Goal: Task Accomplishment & Management: Use online tool/utility

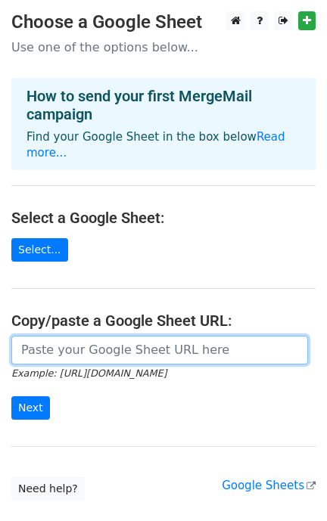
click at [125, 346] on input "url" at bounding box center [159, 350] width 296 height 29
paste input "https://docs.google.com/spreadsheets/d/1kcvGxVIM7ZX53IMzE2y6ZAlqVE65fxeKUI4PxLJ…"
type input "https://docs.google.com/spreadsheets/d/1kcvGxVIM7ZX53IMzE2y6ZAlqVE65fxeKUI4PxLJ…"
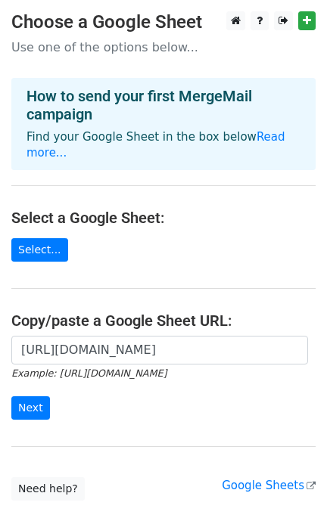
scroll to position [0, 0]
click at [35, 396] on input "Next" at bounding box center [30, 407] width 39 height 23
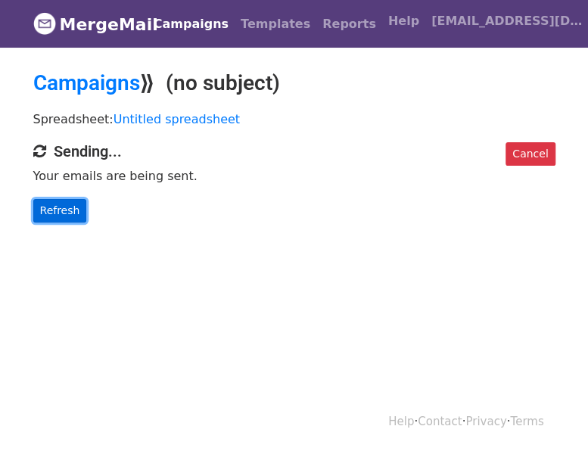
click at [58, 205] on link "Refresh" at bounding box center [60, 210] width 54 height 23
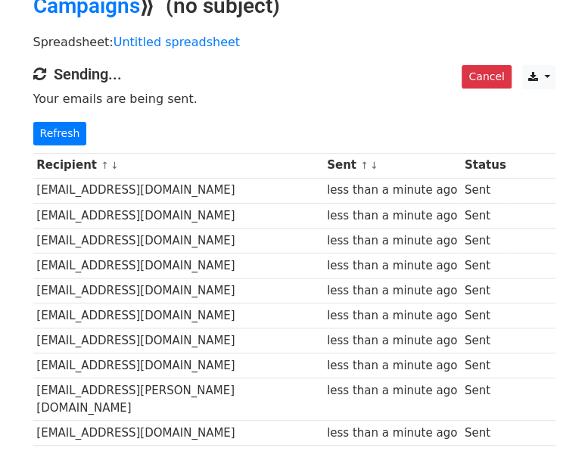
scroll to position [151, 0]
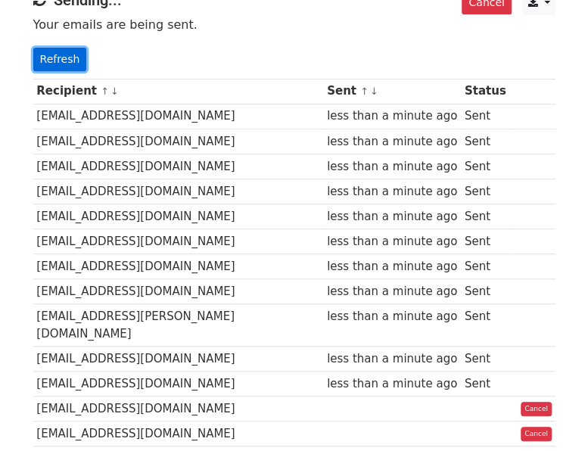
click at [73, 51] on link "Refresh" at bounding box center [60, 59] width 54 height 23
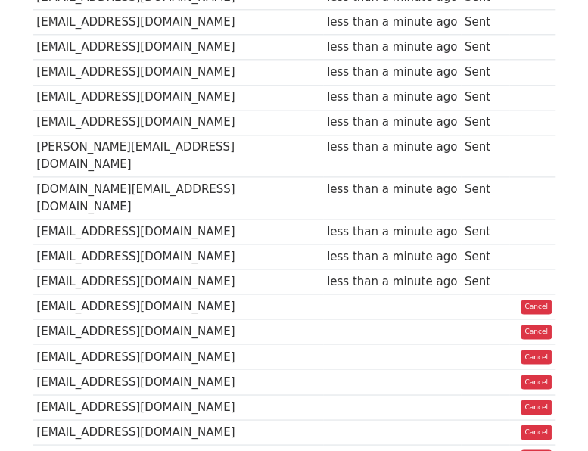
scroll to position [378, 0]
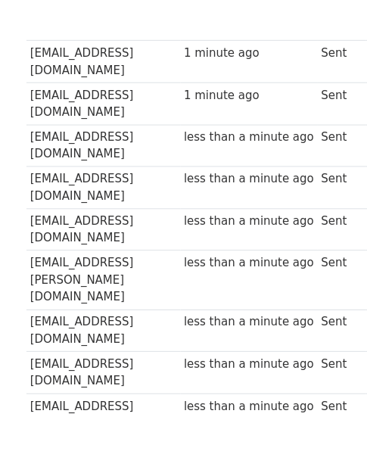
scroll to position [408, 0]
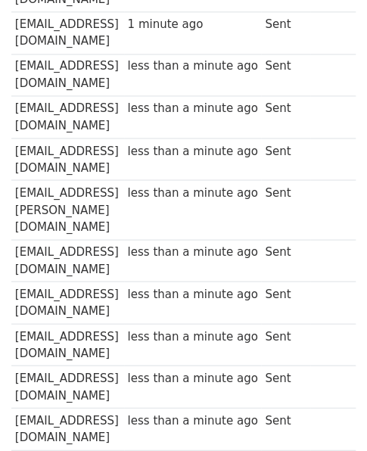
click at [309, 54] on td "Sent" at bounding box center [285, 75] width 48 height 42
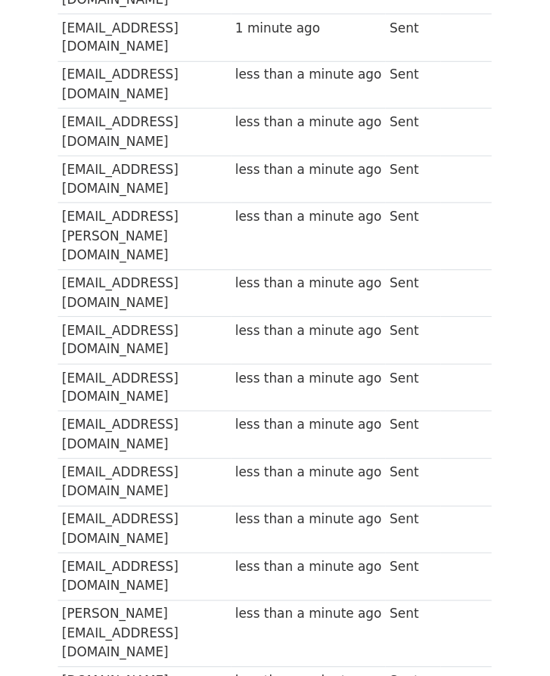
scroll to position [407, 0]
